Goal: Task Accomplishment & Management: Manage account settings

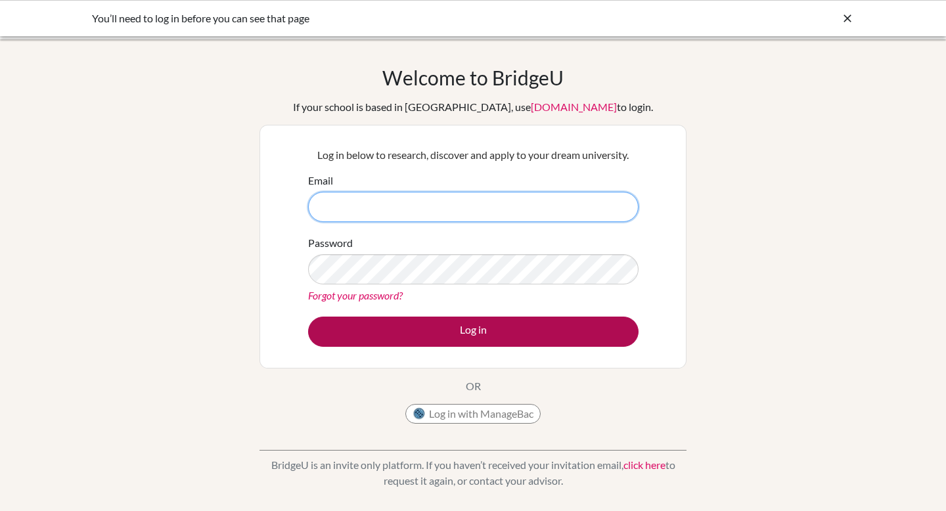
type input "[EMAIL_ADDRESS][DOMAIN_NAME]"
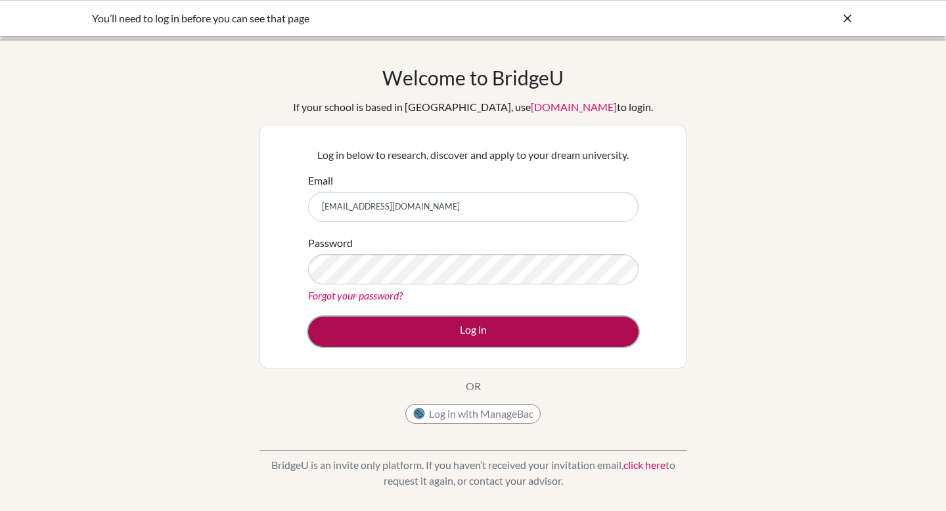
click at [385, 322] on button "Log in" at bounding box center [473, 332] width 330 height 30
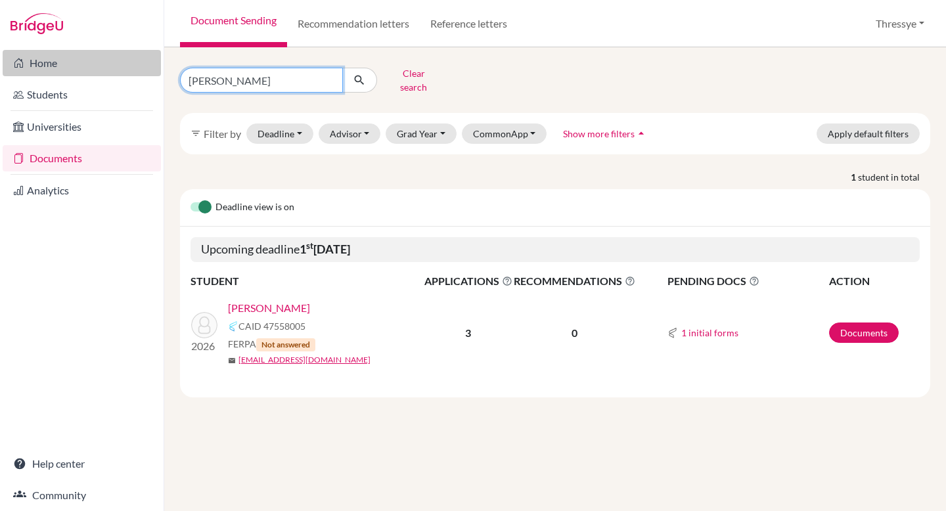
drag, startPoint x: 251, startPoint y: 72, endPoint x: 74, endPoint y: 55, distance: 177.5
click at [77, 60] on div "Home Students Universities Documents Analytics Help center Community Document S…" at bounding box center [473, 255] width 946 height 511
type input "keira"
click button "submit" at bounding box center [359, 80] width 35 height 25
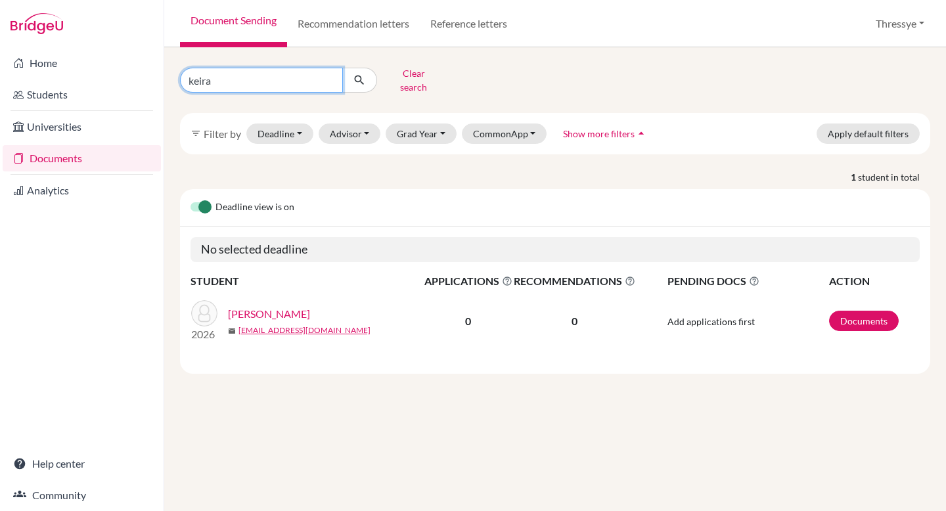
drag, startPoint x: 217, startPoint y: 74, endPoint x: 123, endPoint y: 11, distance: 114.0
click at [124, 39] on div "Home Students Universities Documents Analytics Help center Community Document S…" at bounding box center [473, 255] width 946 height 511
type input "kiera"
click button "submit" at bounding box center [359, 80] width 35 height 25
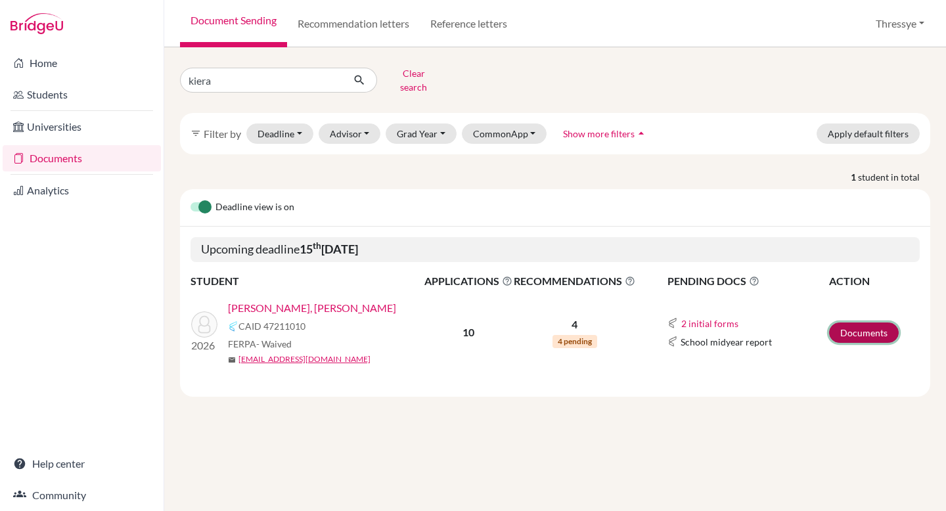
click at [863, 324] on link "Documents" at bounding box center [864, 333] width 70 height 20
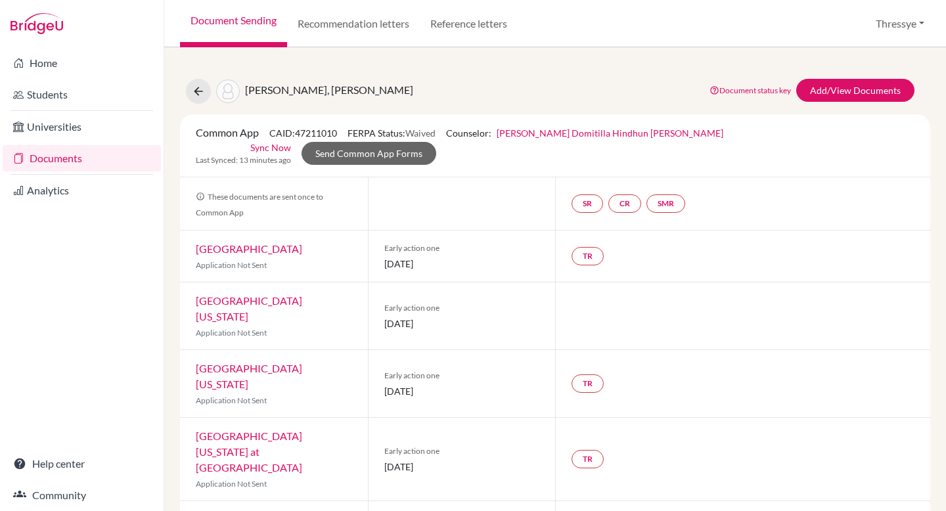
scroll to position [11, 0]
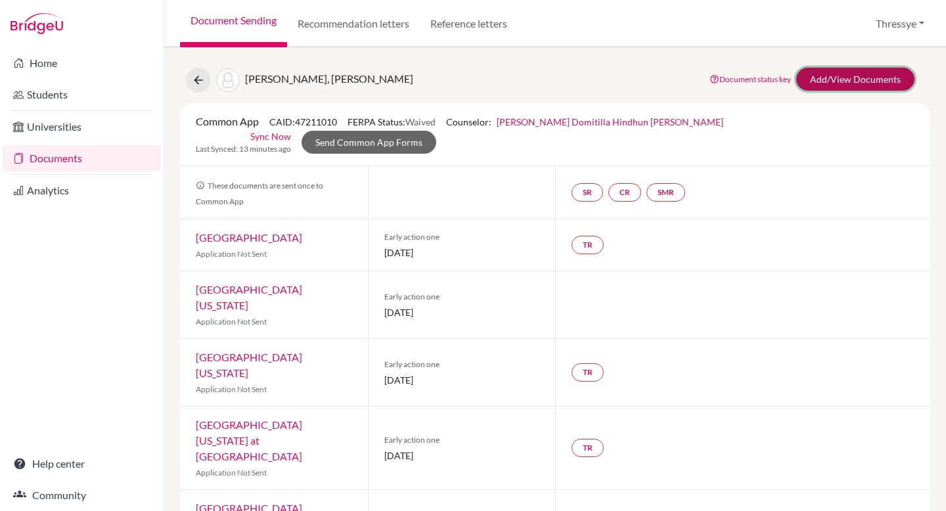
click at [843, 76] on link "Add/View Documents" at bounding box center [855, 79] width 118 height 23
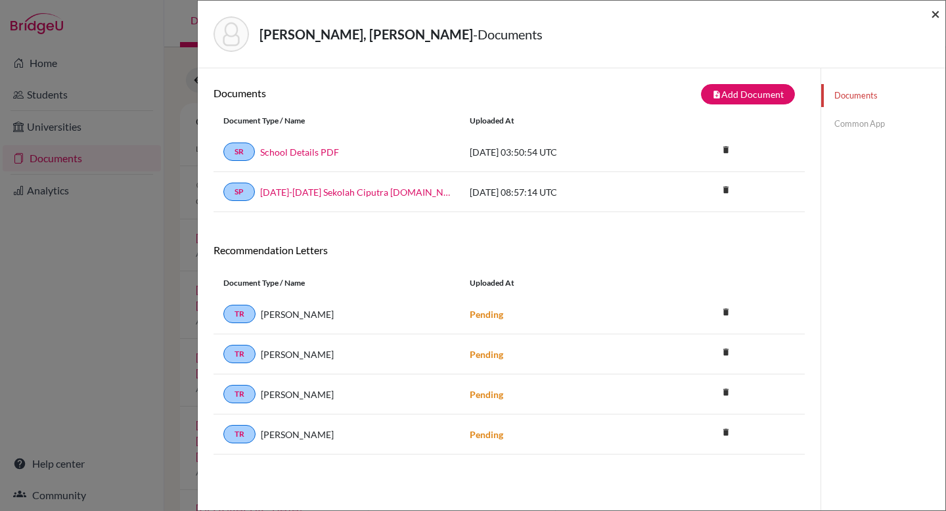
click at [934, 14] on span "×" at bounding box center [935, 13] width 9 height 19
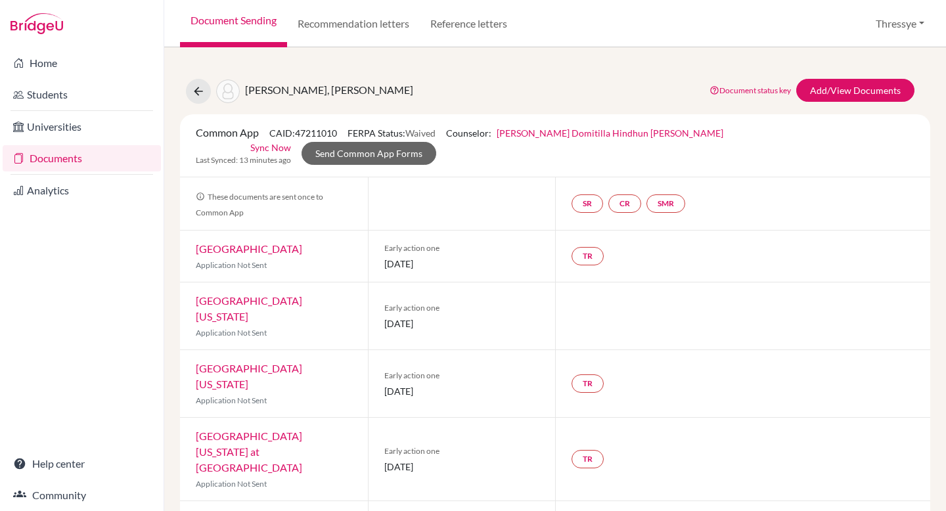
click at [591, 137] on link "[PERSON_NAME] Domitilla Hindhun [PERSON_NAME]" at bounding box center [610, 132] width 227 height 11
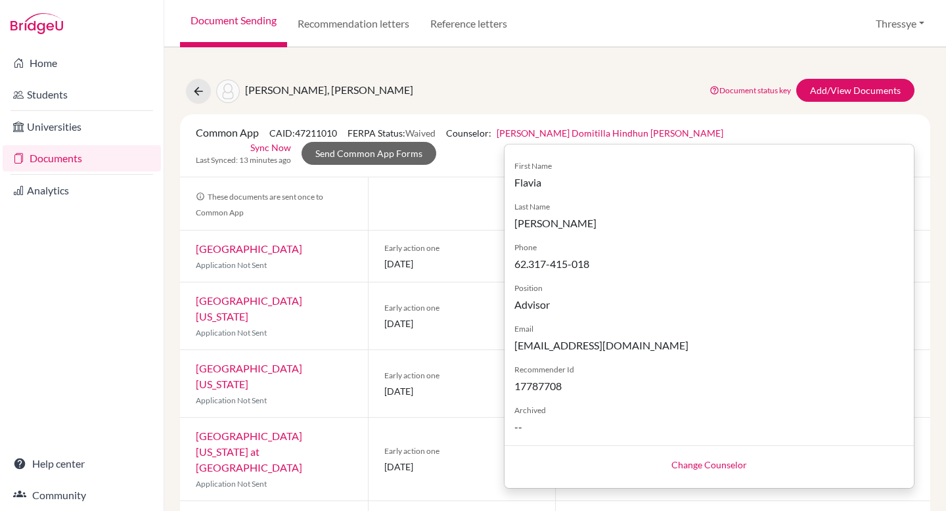
click at [685, 466] on link "Change Counselor" at bounding box center [709, 464] width 76 height 11
select select "314560"
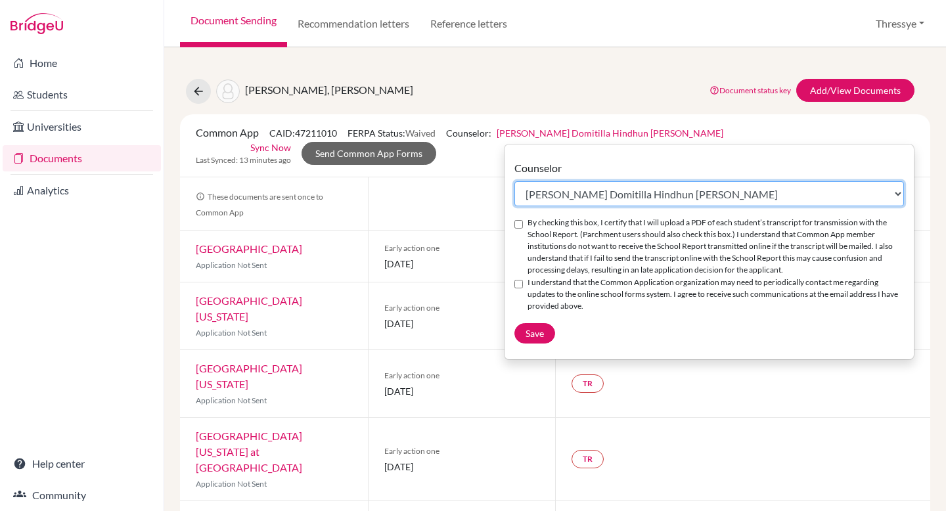
click at [594, 195] on select "Select counselor [PERSON_NAME] . Stefanus . Tutik . [PERSON_NAME] Aksa [PERSON_…" at bounding box center [709, 193] width 390 height 25
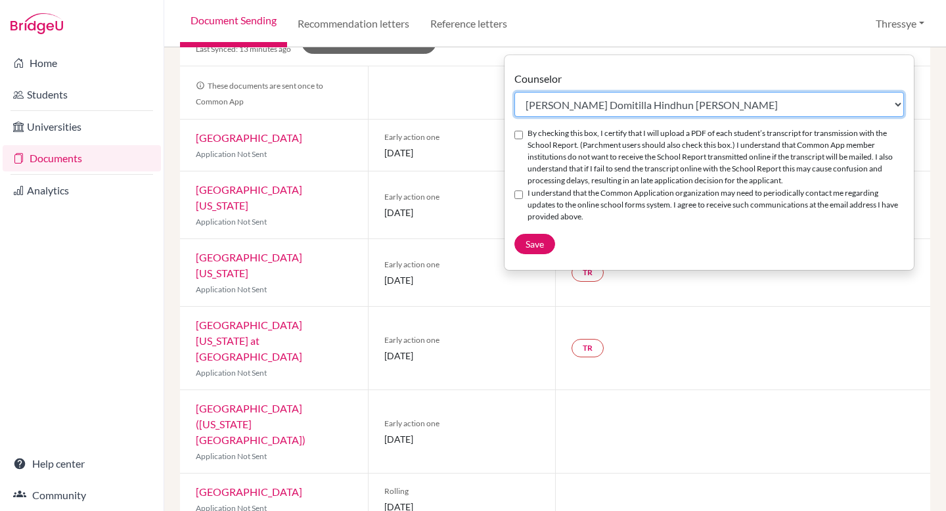
scroll to position [105, 0]
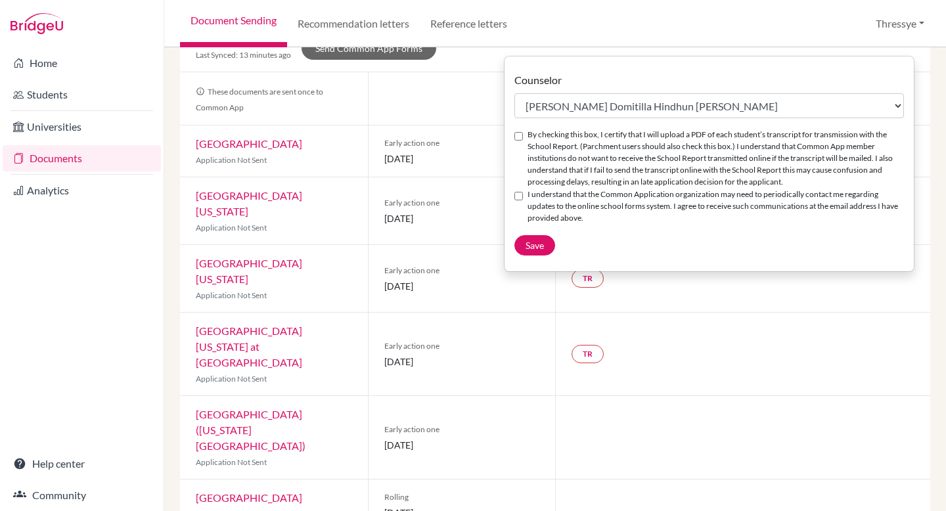
drag, startPoint x: 376, startPoint y: 311, endPoint x: 449, endPoint y: 311, distance: 72.9
click at [449, 313] on div "Early action one [DATE]" at bounding box center [462, 354] width 188 height 83
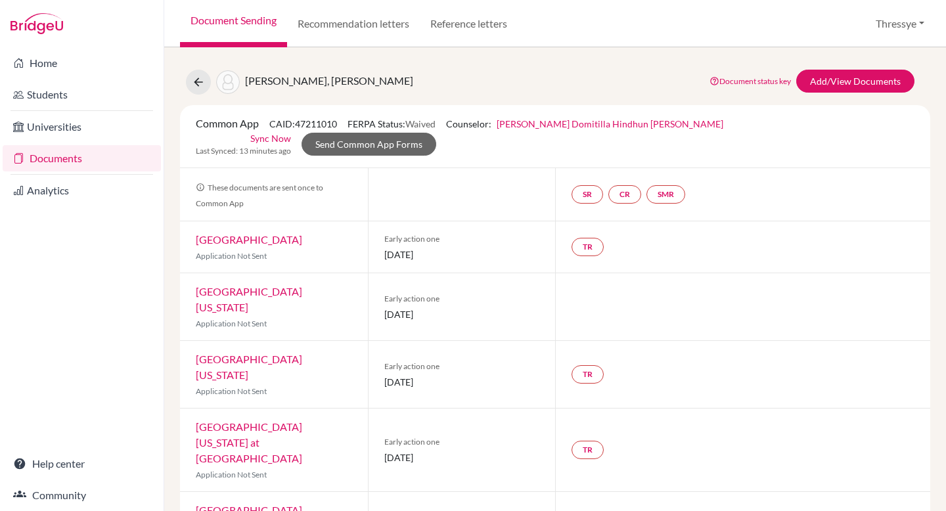
scroll to position [0, 0]
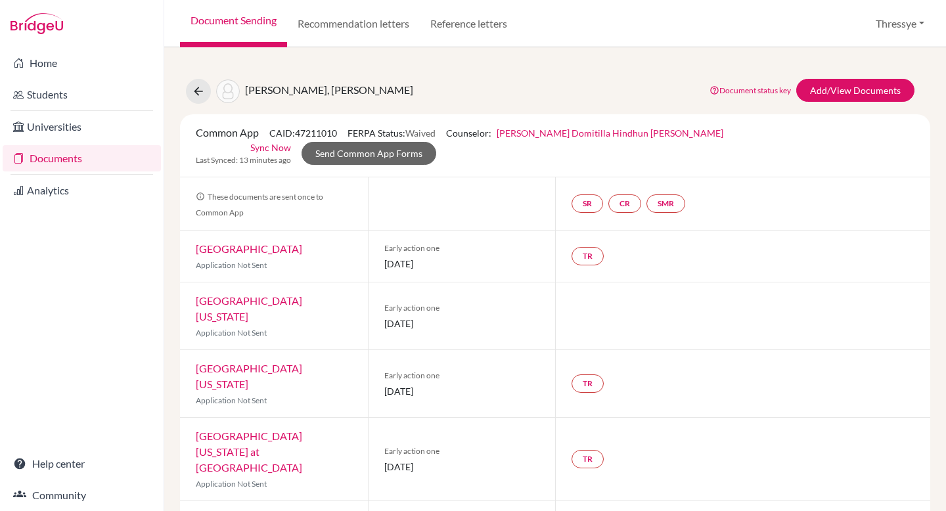
click at [525, 133] on link "[PERSON_NAME] Domitilla Hindhun [PERSON_NAME]" at bounding box center [610, 132] width 227 height 11
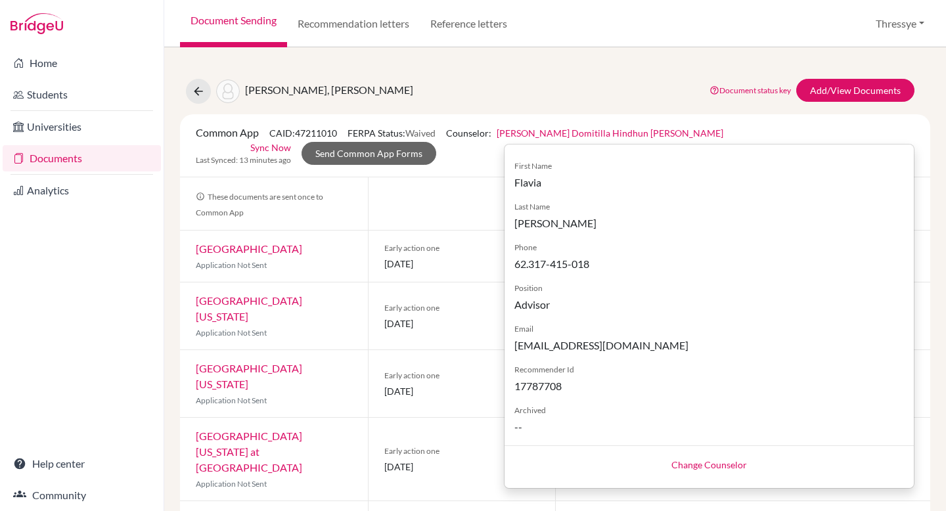
click at [671, 462] on link "Change Counselor" at bounding box center [709, 464] width 76 height 11
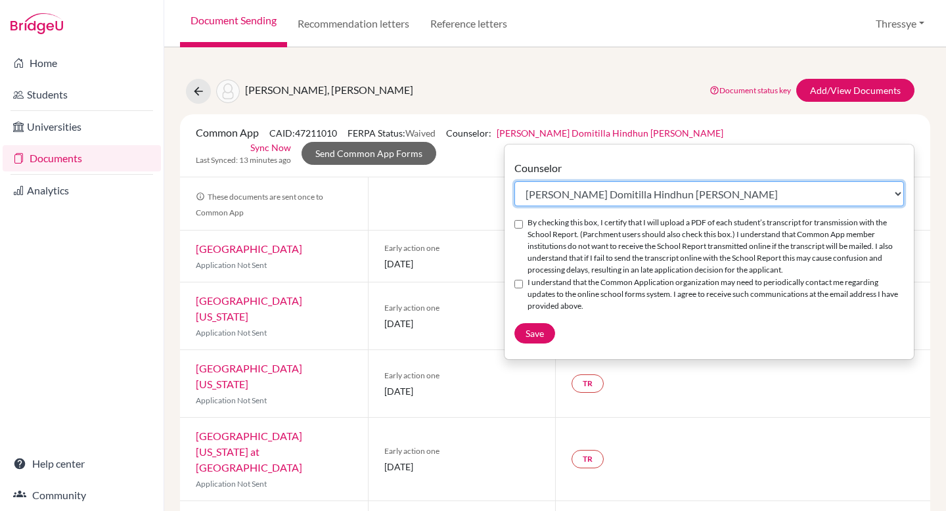
click at [576, 195] on select "Select counselor [PERSON_NAME] . Stefanus . Tutik . [PERSON_NAME] Aksa [PERSON_…" at bounding box center [709, 193] width 390 height 25
select select "81545"
click at [514, 181] on select "Select counselor [PERSON_NAME] . Stefanus . Tutik . [PERSON_NAME] Aksa [PERSON_…" at bounding box center [709, 193] width 390 height 25
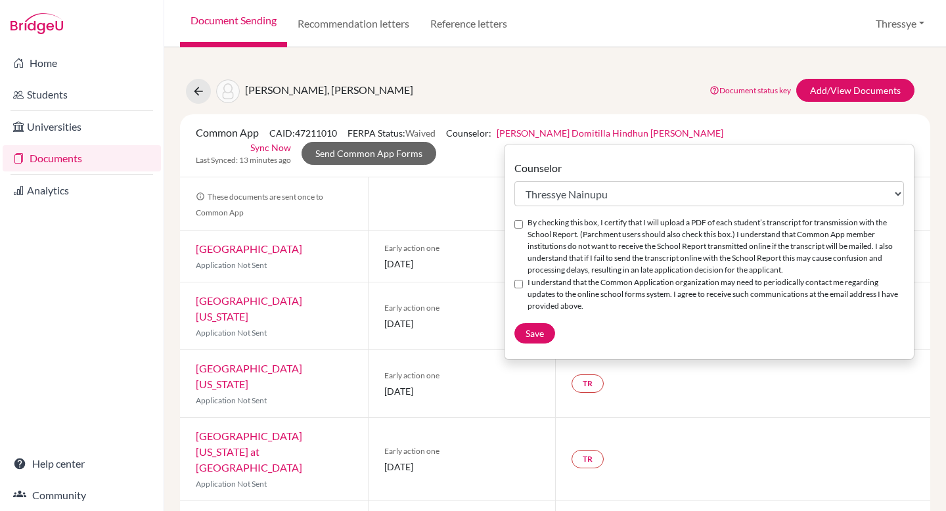
click at [514, 225] on input "By checking this box, I certify that I will upload a PDF of each student’s tran…" at bounding box center [518, 224] width 9 height 9
checkbox input "true"
click at [516, 288] on input "I understand that the Common Application organization may need to periodically …" at bounding box center [518, 284] width 9 height 9
checkbox input "true"
click at [531, 339] on button "Save" at bounding box center [534, 333] width 41 height 20
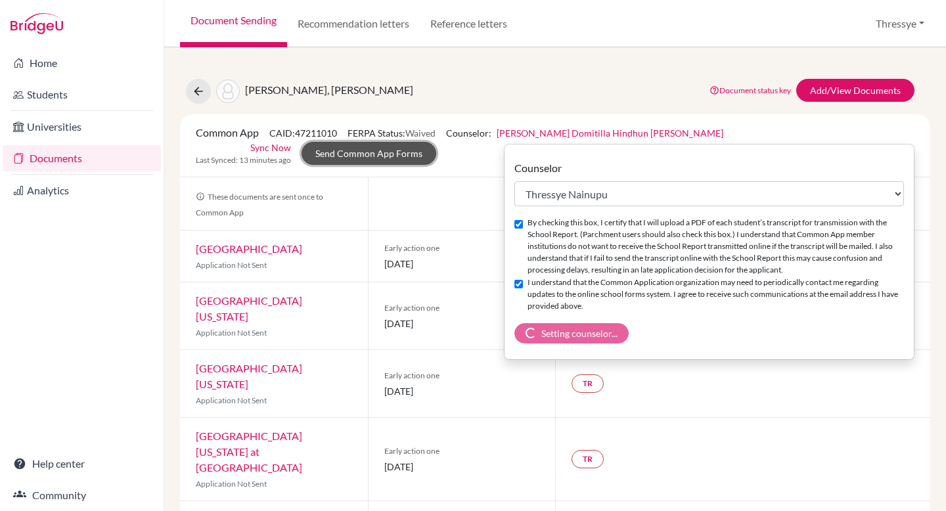
click at [436, 142] on link "Send Common App Forms" at bounding box center [369, 153] width 135 height 23
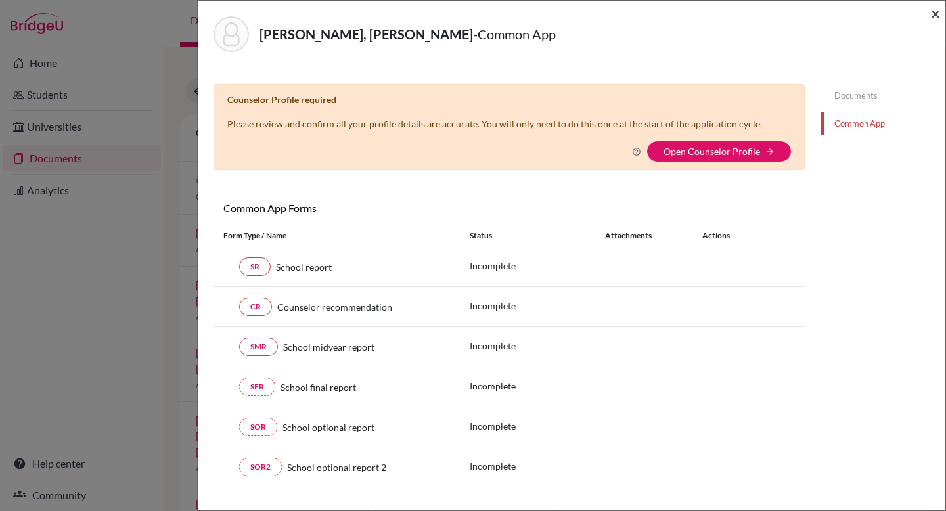
click at [933, 11] on span "×" at bounding box center [935, 13] width 9 height 19
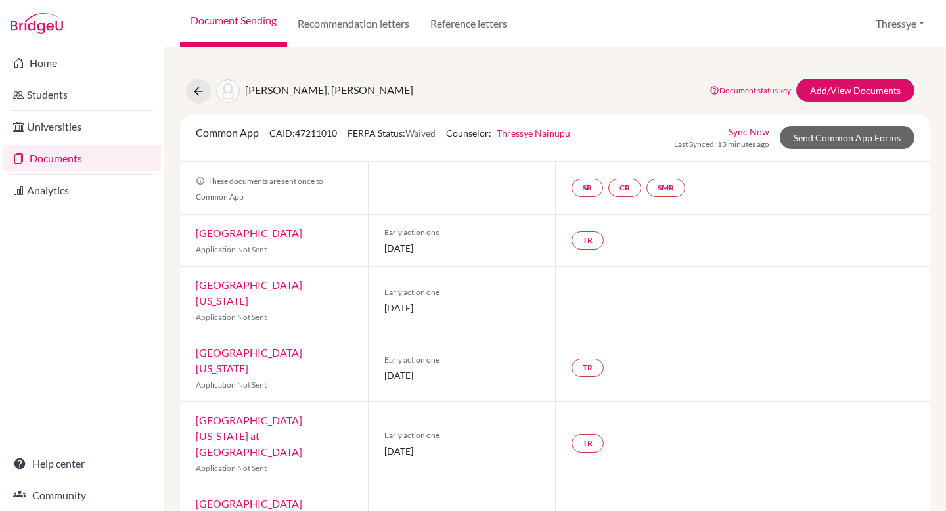
click at [602, 99] on div "[PERSON_NAME], [PERSON_NAME] Document status key TR Requirement. Document not u…" at bounding box center [555, 91] width 770 height 25
click at [196, 97] on icon at bounding box center [198, 91] width 13 height 13
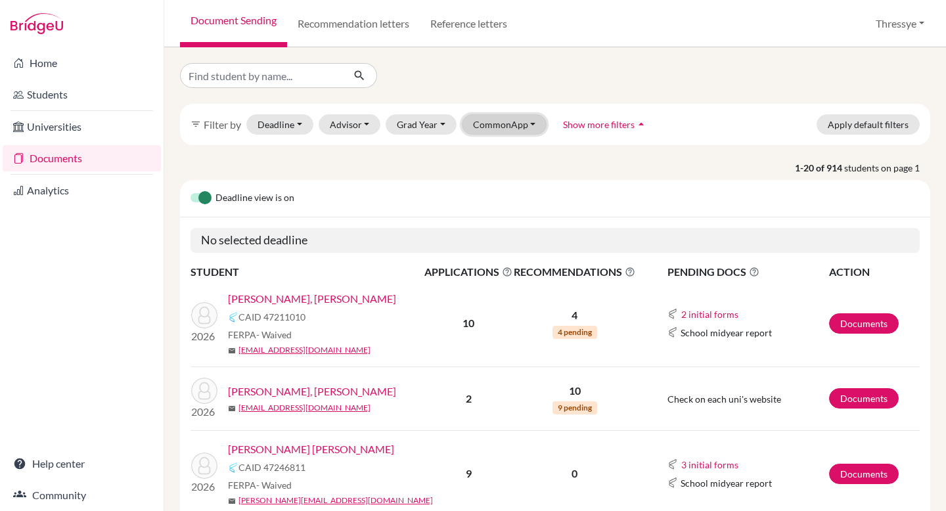
click at [492, 127] on button "CommonApp" at bounding box center [504, 124] width 85 height 20
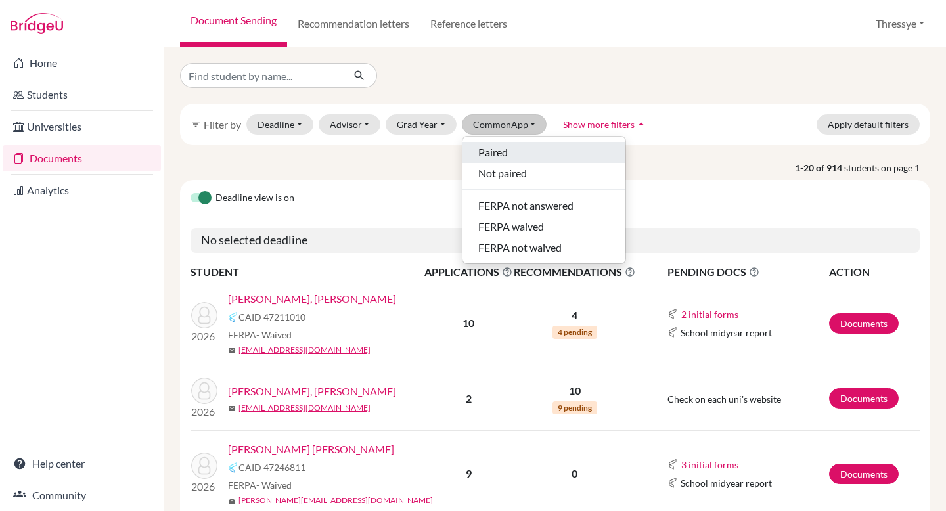
click at [492, 152] on span "Paired" at bounding box center [493, 153] width 30 height 16
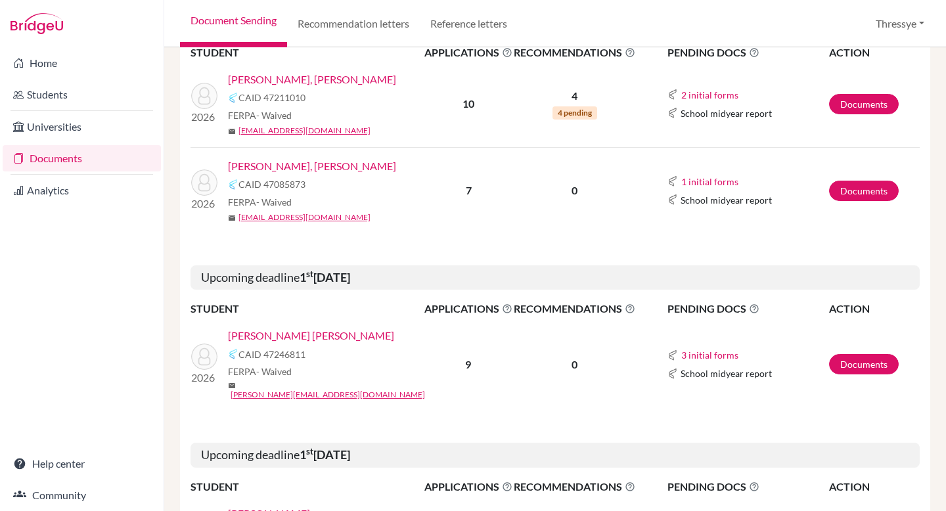
scroll to position [257, 0]
